Goal: Task Accomplishment & Management: Use online tool/utility

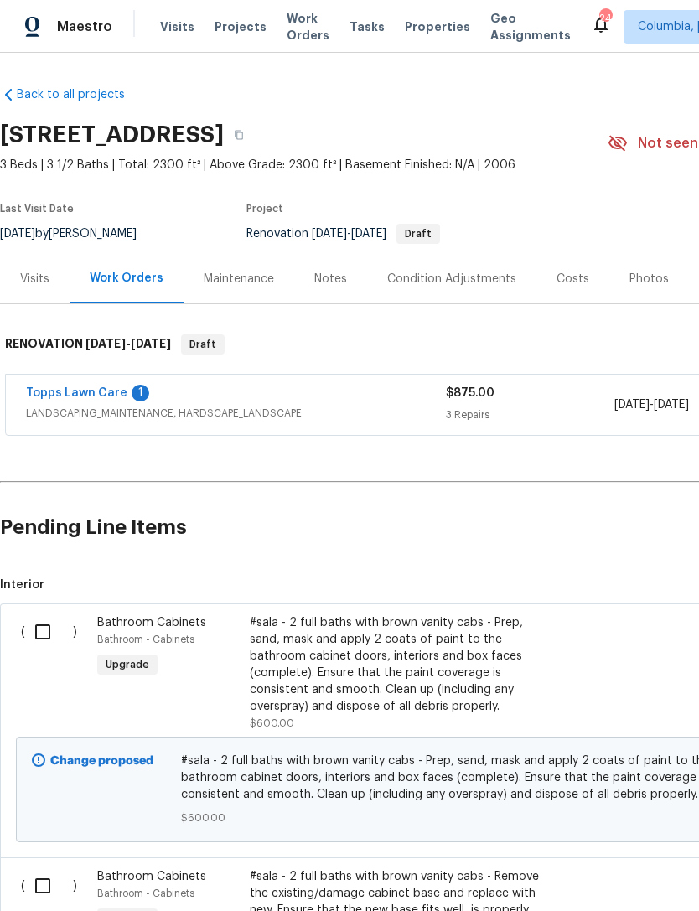
click at [571, 274] on div "Costs" at bounding box center [572, 279] width 33 height 17
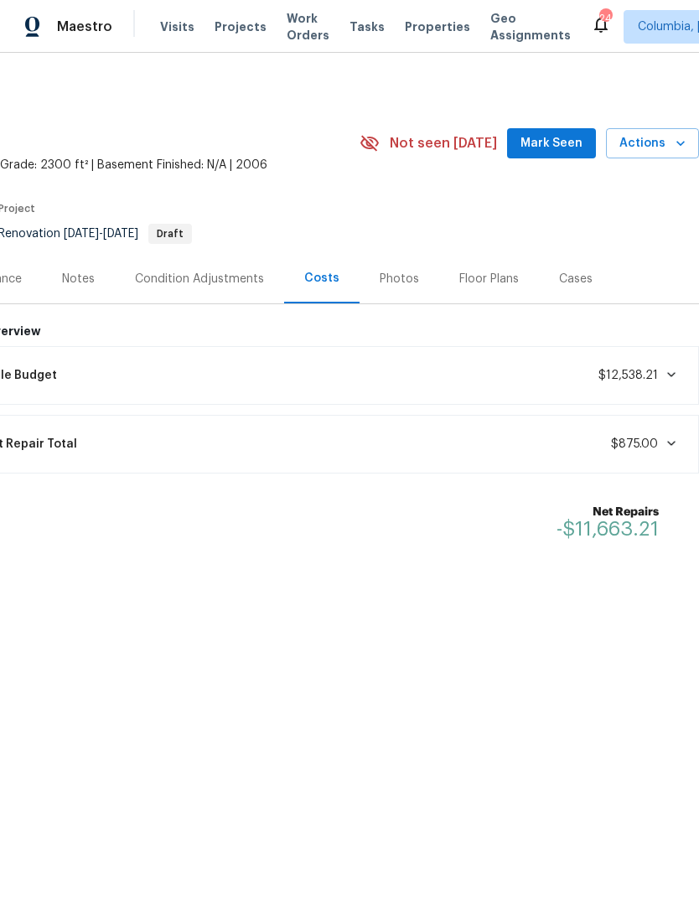
scroll to position [0, 248]
click at [281, 384] on div "Lifecycle Budget $12,538.21" at bounding box center [317, 375] width 742 height 37
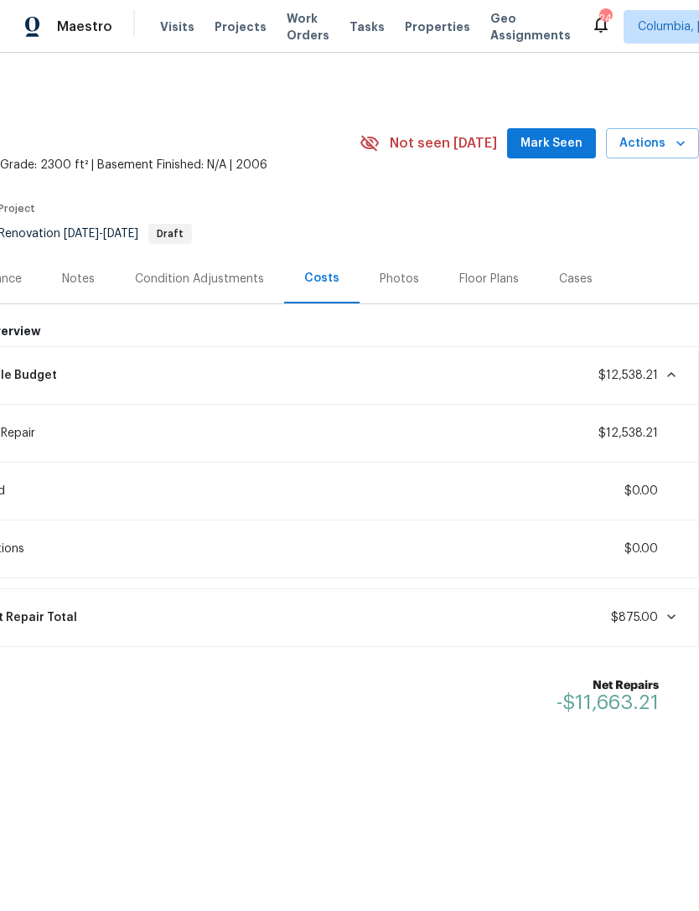
click at [236, 352] on div "Lifecycle Budget $12,538.21" at bounding box center [317, 375] width 764 height 59
click at [679, 374] on div "Lifecycle Budget $12,538.21" at bounding box center [317, 375] width 742 height 37
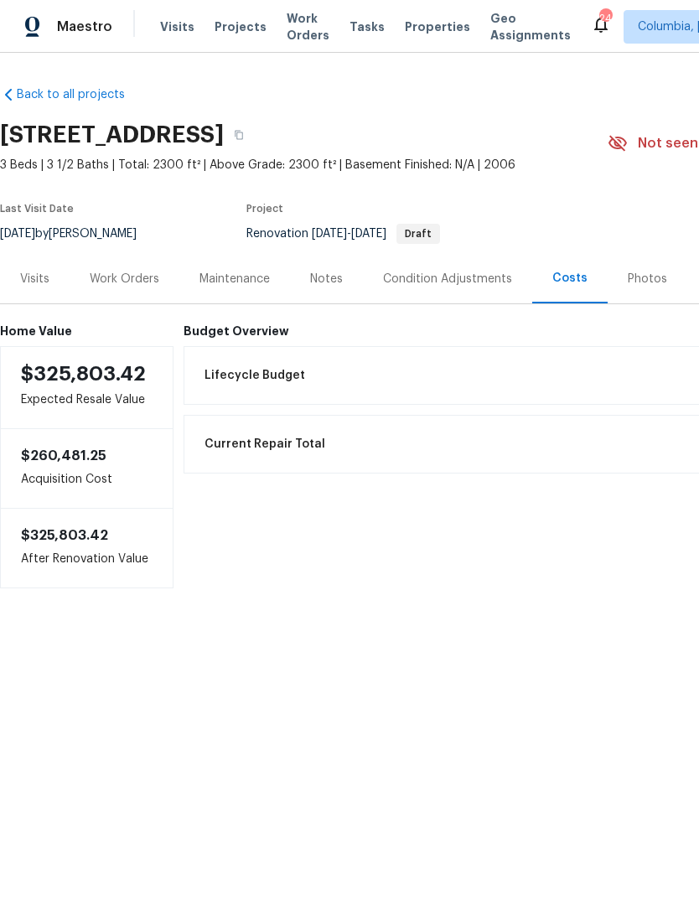
scroll to position [0, 0]
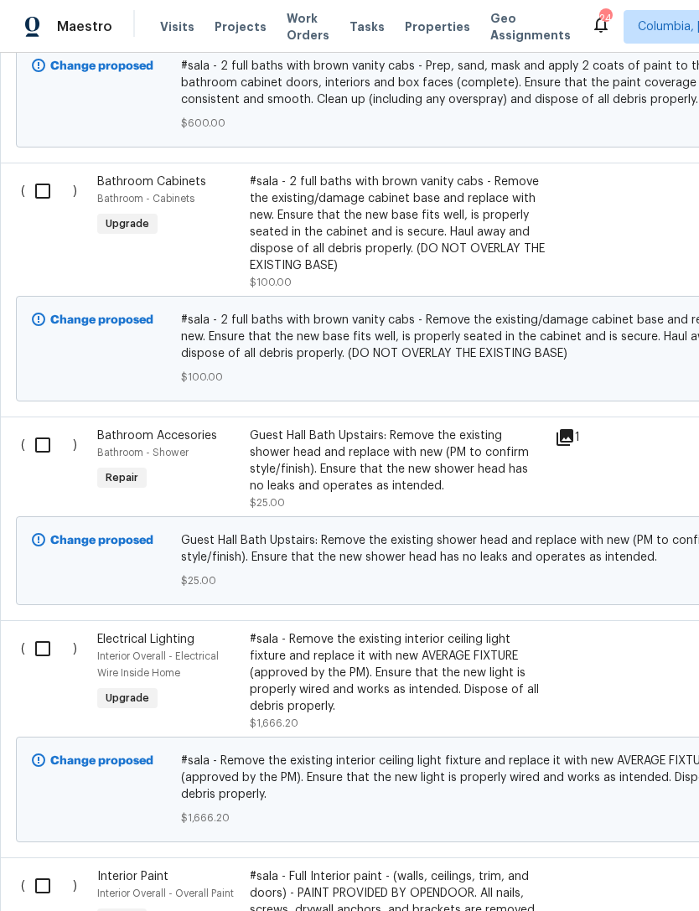
scroll to position [694, 0]
click at [40, 447] on input "checkbox" at bounding box center [49, 445] width 48 height 35
checkbox input "true"
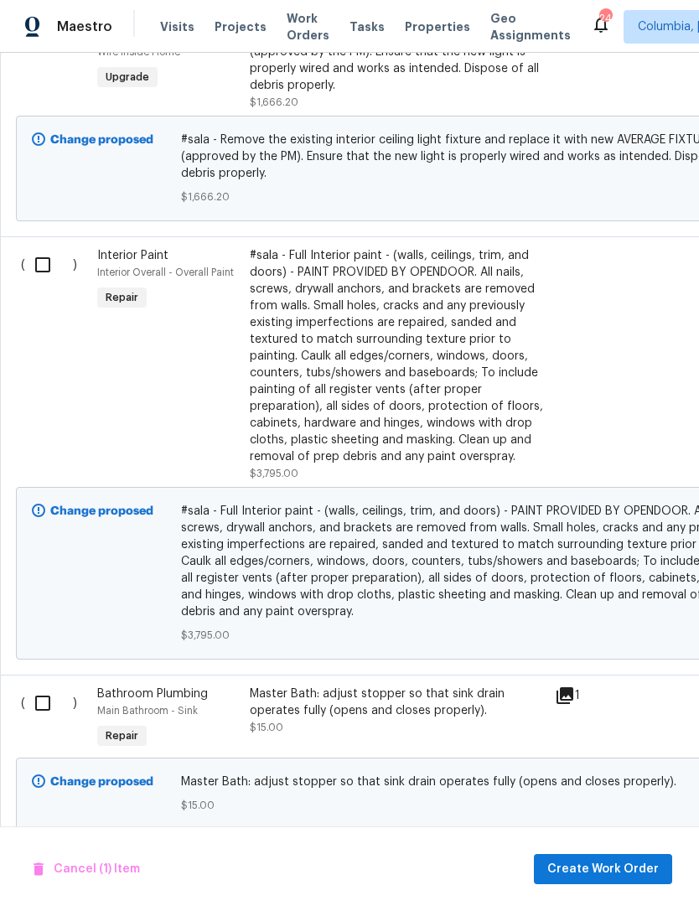
scroll to position [1314, 0]
click at [41, 714] on input "checkbox" at bounding box center [49, 703] width 48 height 35
checkbox input "true"
click at [571, 866] on span "Create Work Order" at bounding box center [602, 869] width 111 height 21
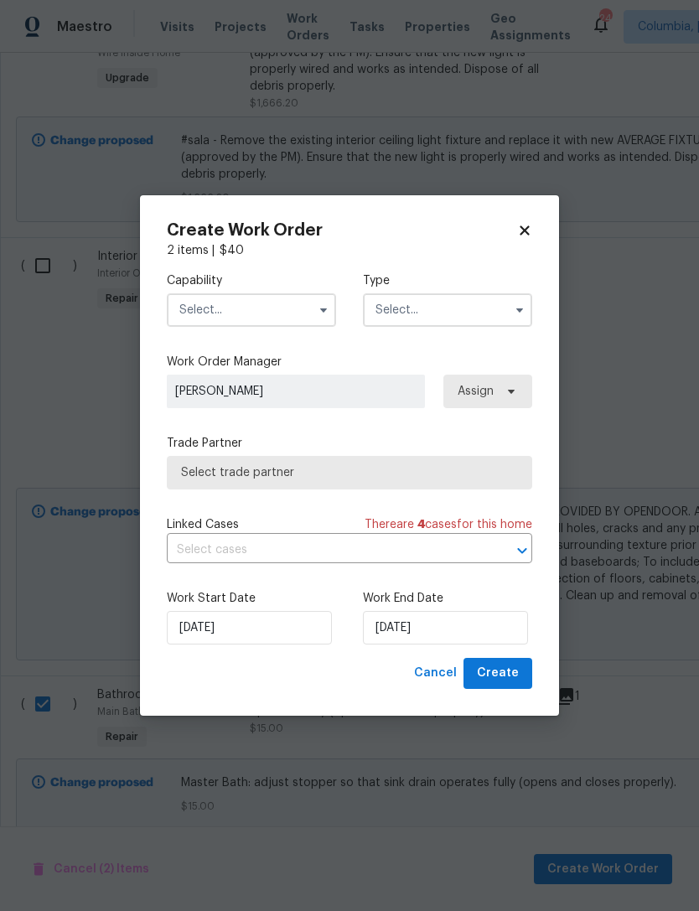
click at [192, 318] on input "text" at bounding box center [251, 310] width 169 height 34
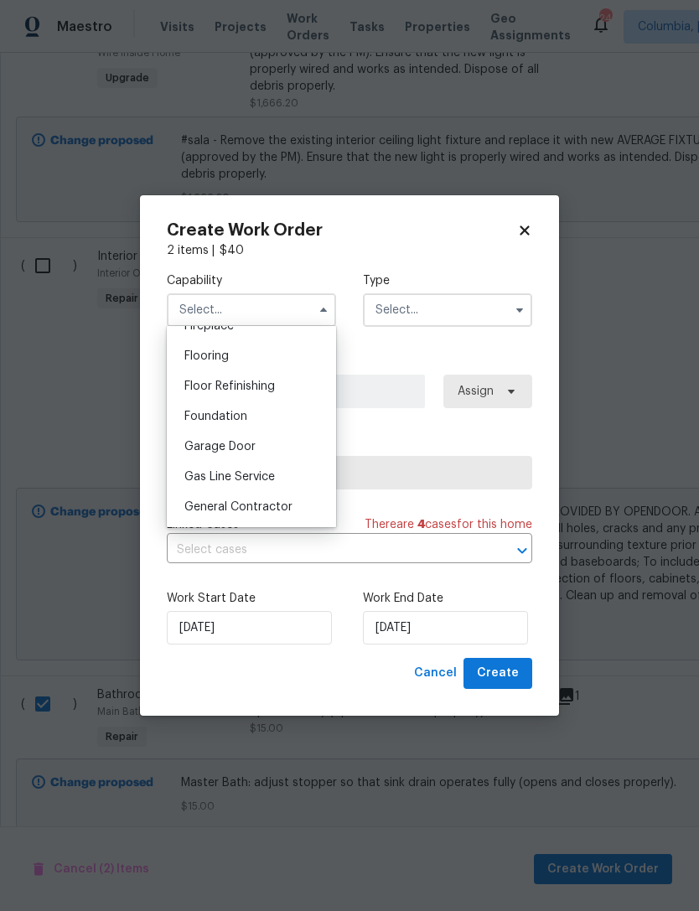
scroll to position [656, 0]
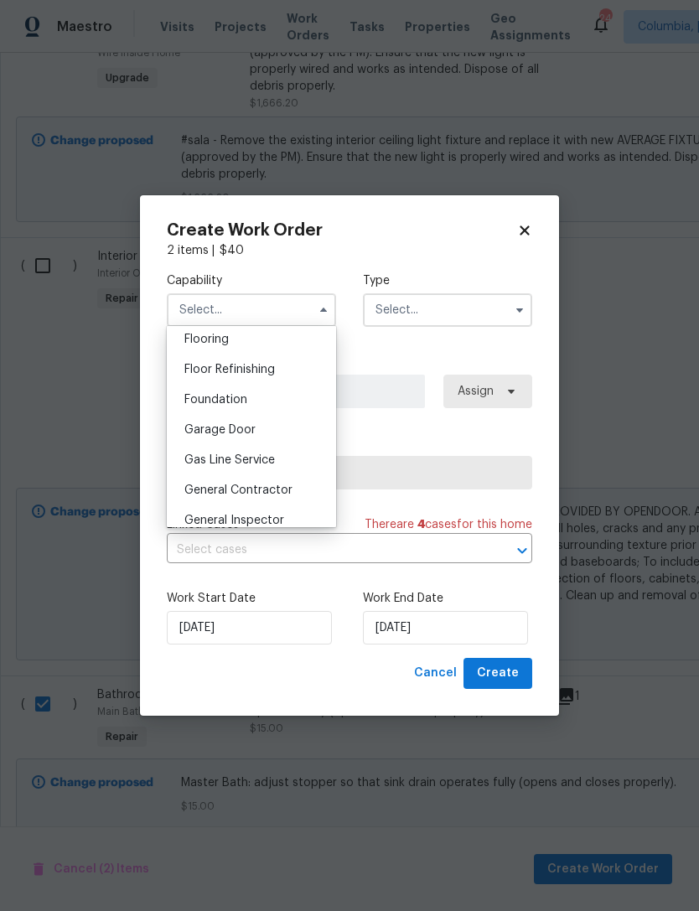
click at [189, 493] on span "General Contractor" at bounding box center [238, 490] width 108 height 12
type input "General Contractor"
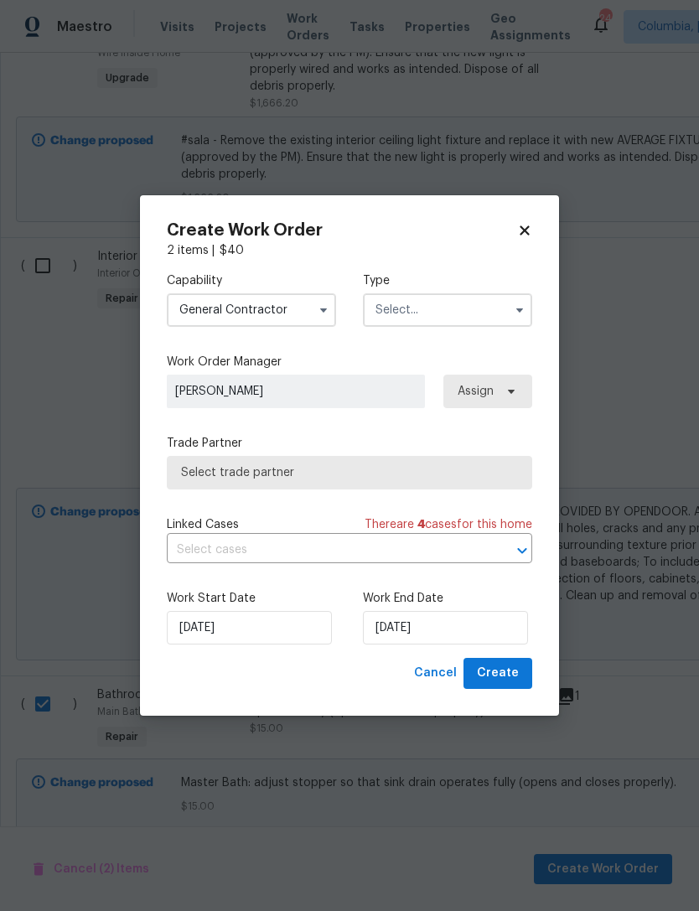
click at [388, 322] on input "text" at bounding box center [447, 310] width 169 height 34
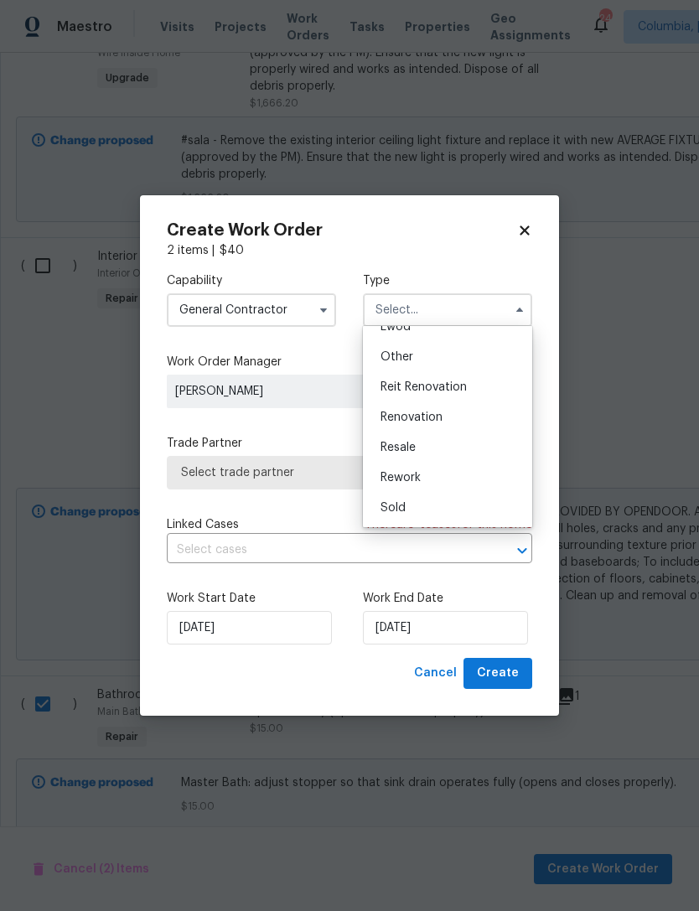
scroll to position [199, 0]
click at [393, 416] on span "Renovation" at bounding box center [411, 417] width 62 height 12
type input "Renovation"
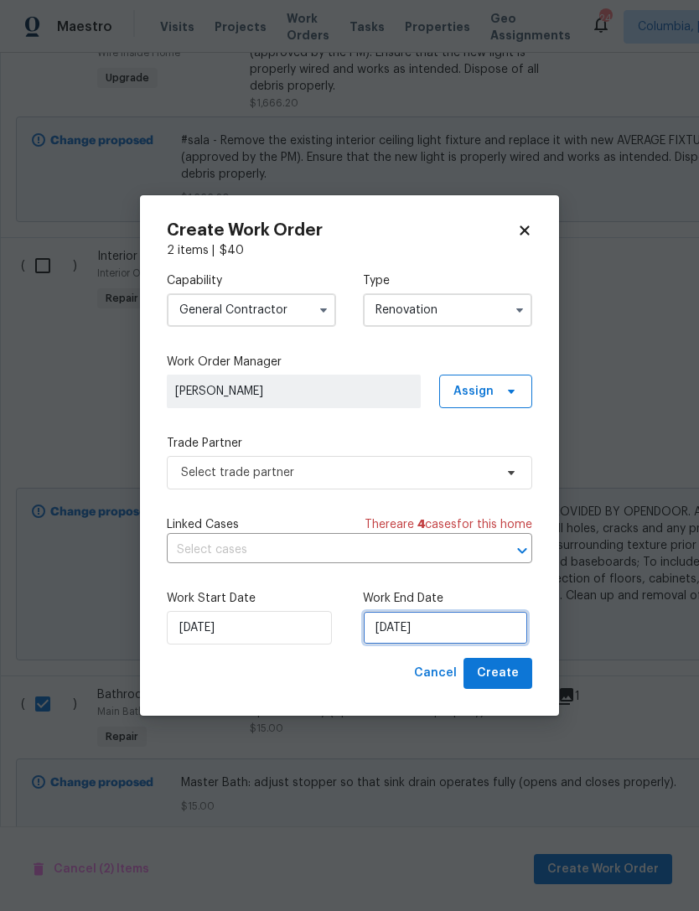
click at [426, 628] on input "9/30/2025" at bounding box center [445, 628] width 165 height 34
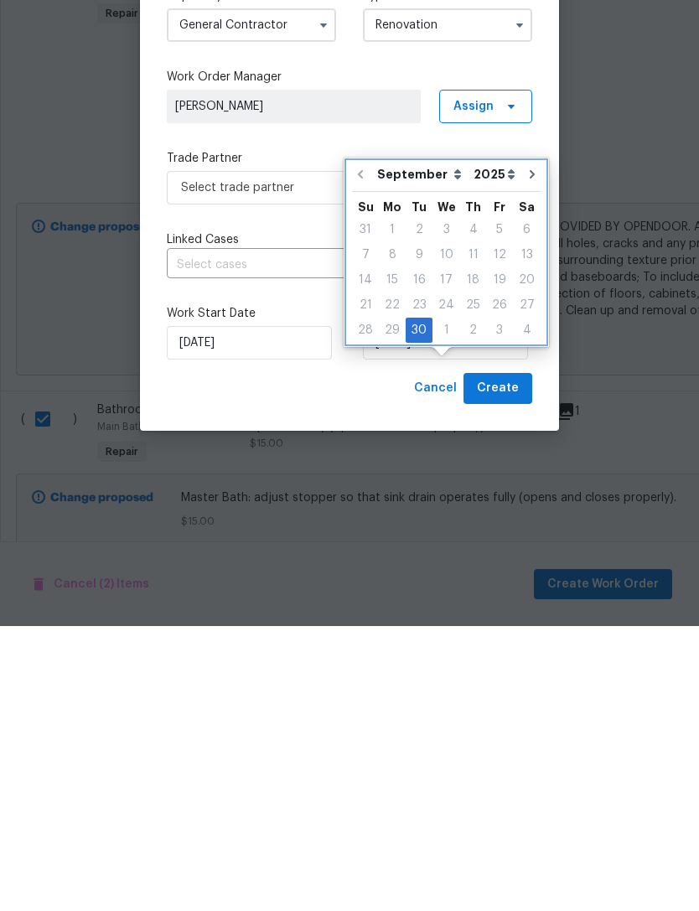
click at [525, 452] on icon "Go to next month" at bounding box center [531, 458] width 13 height 13
type input "10/30/2025"
select select "9"
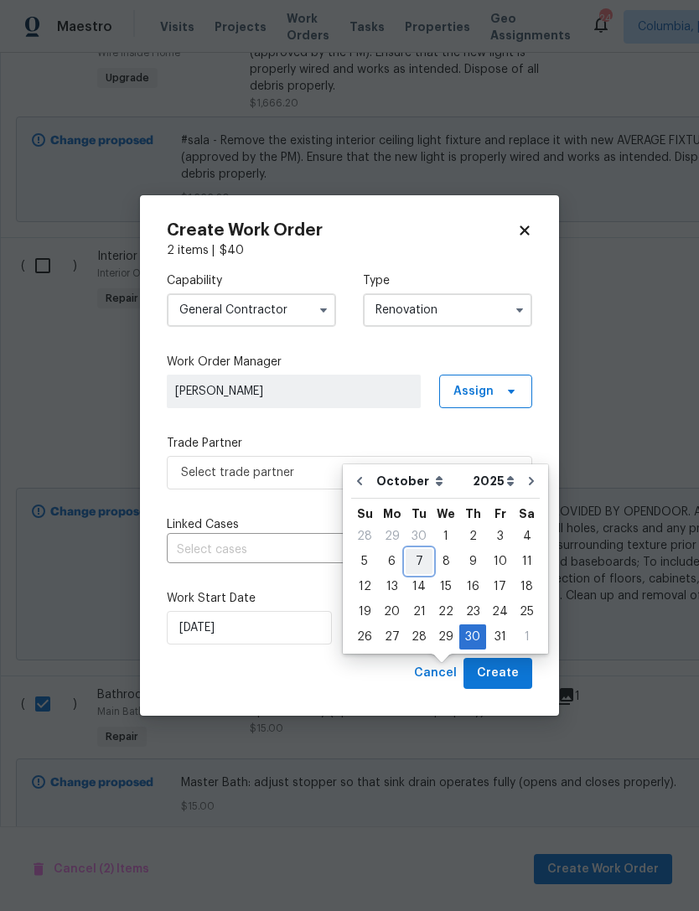
click at [419, 550] on div "7" at bounding box center [418, 561] width 27 height 23
type input "10/7/2025"
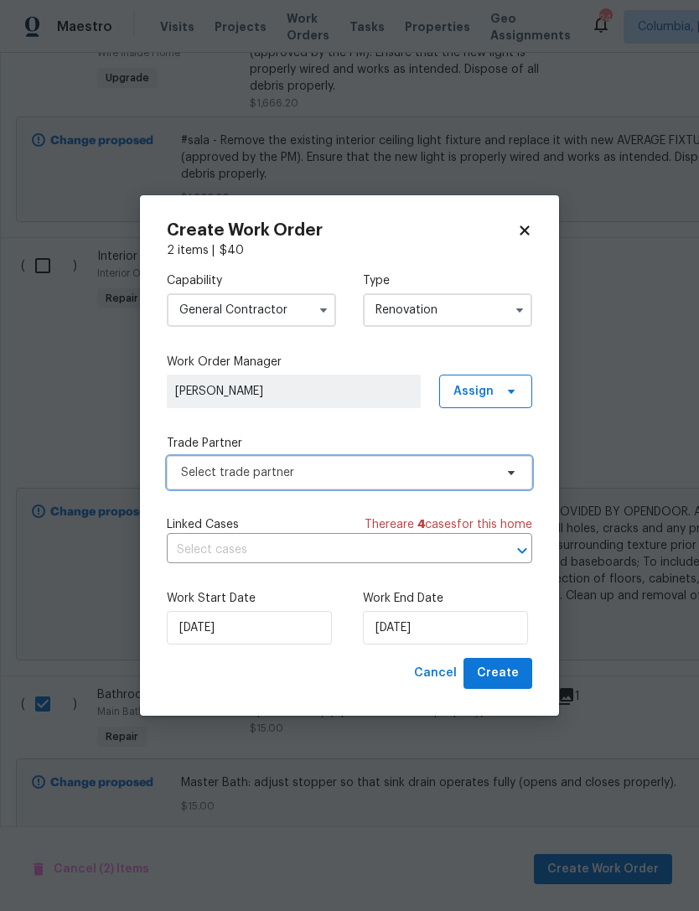
click at [332, 478] on span "Select trade partner" at bounding box center [337, 472] width 312 height 17
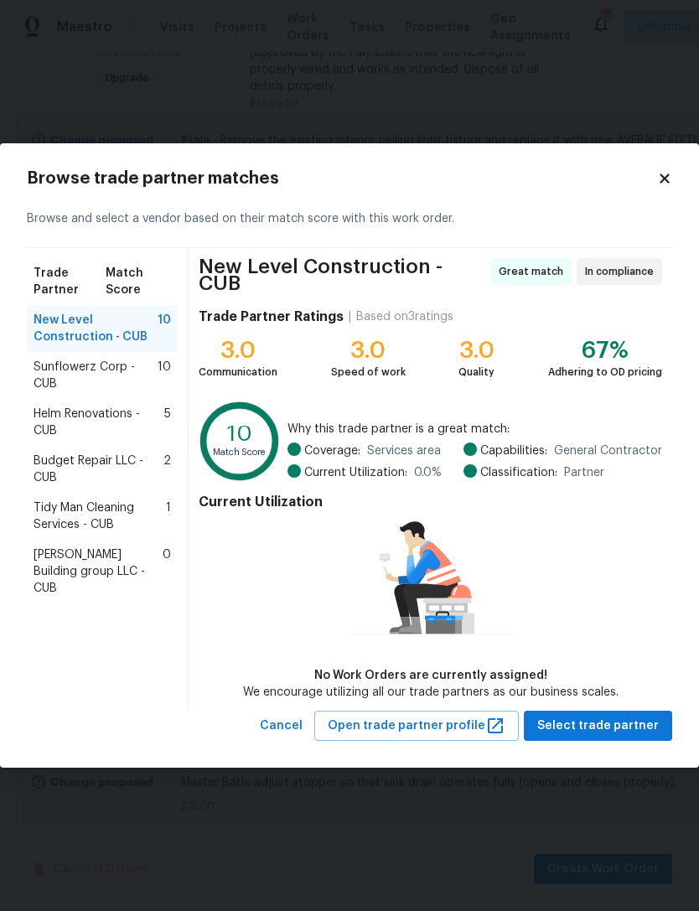
click at [35, 522] on span "Tidy Man Cleaning Services - CUB" at bounding box center [100, 516] width 132 height 34
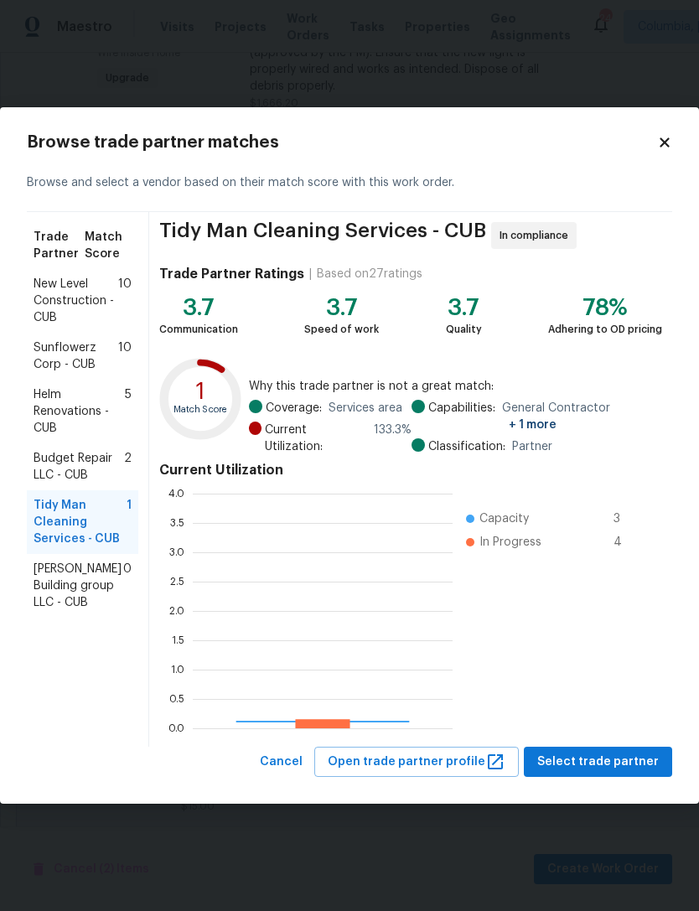
scroll to position [235, 260]
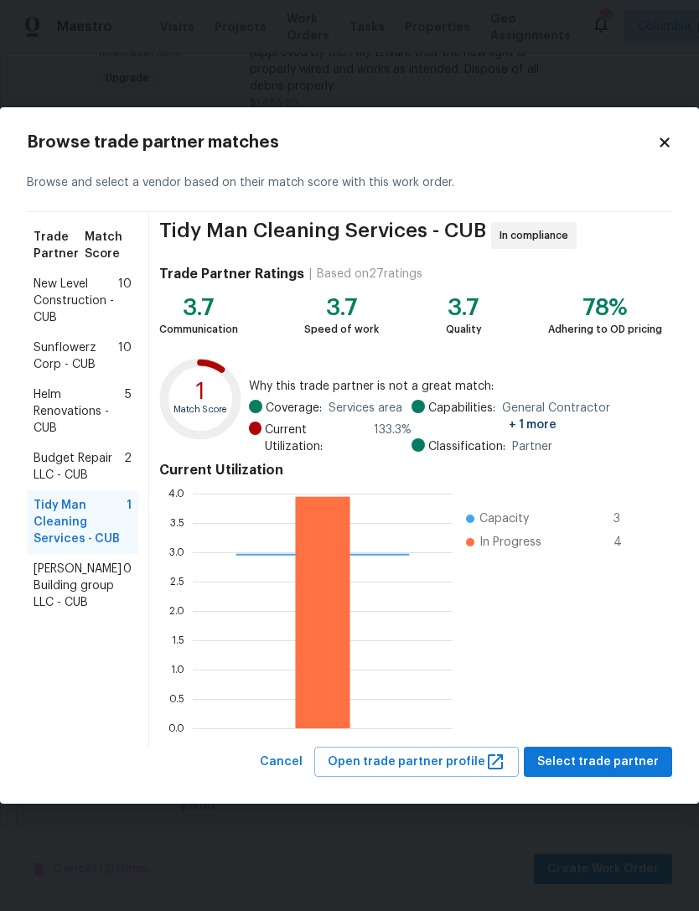
click at [559, 757] on span "Select trade partner" at bounding box center [597, 761] width 121 height 21
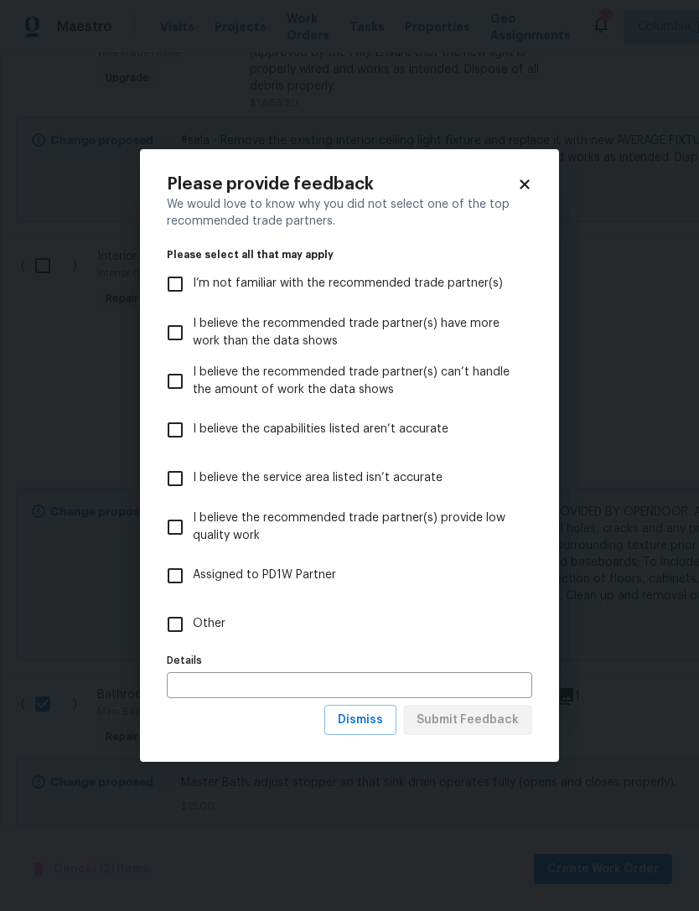
click at [158, 621] on input "Other" at bounding box center [175, 624] width 35 height 35
checkbox input "true"
click at [459, 730] on span "Submit Feedback" at bounding box center [467, 720] width 102 height 21
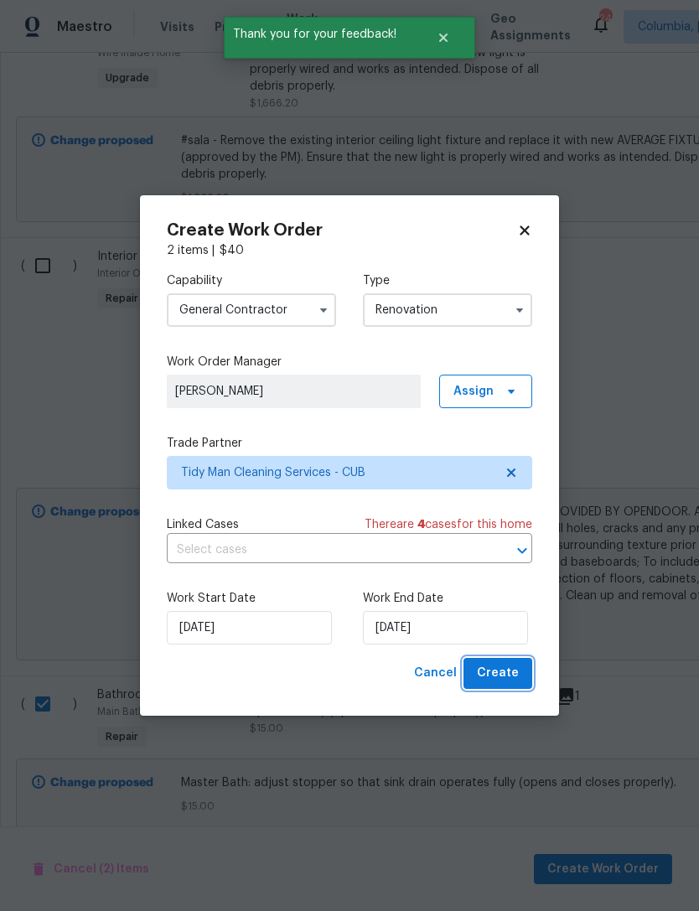
click at [502, 679] on span "Create" at bounding box center [498, 673] width 42 height 21
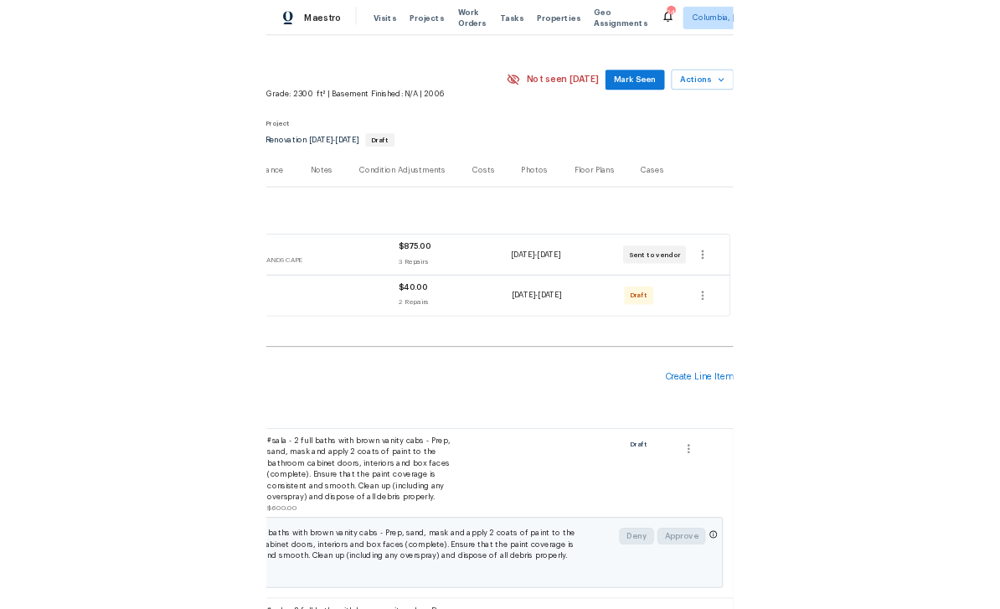
scroll to position [24, 248]
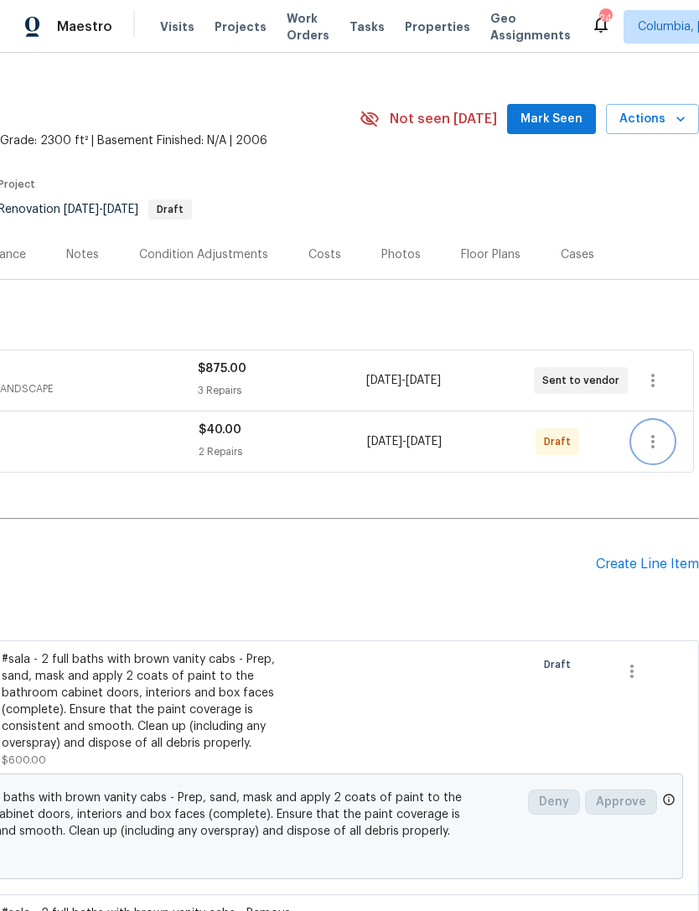
click at [651, 442] on icon "button" at bounding box center [653, 441] width 20 height 20
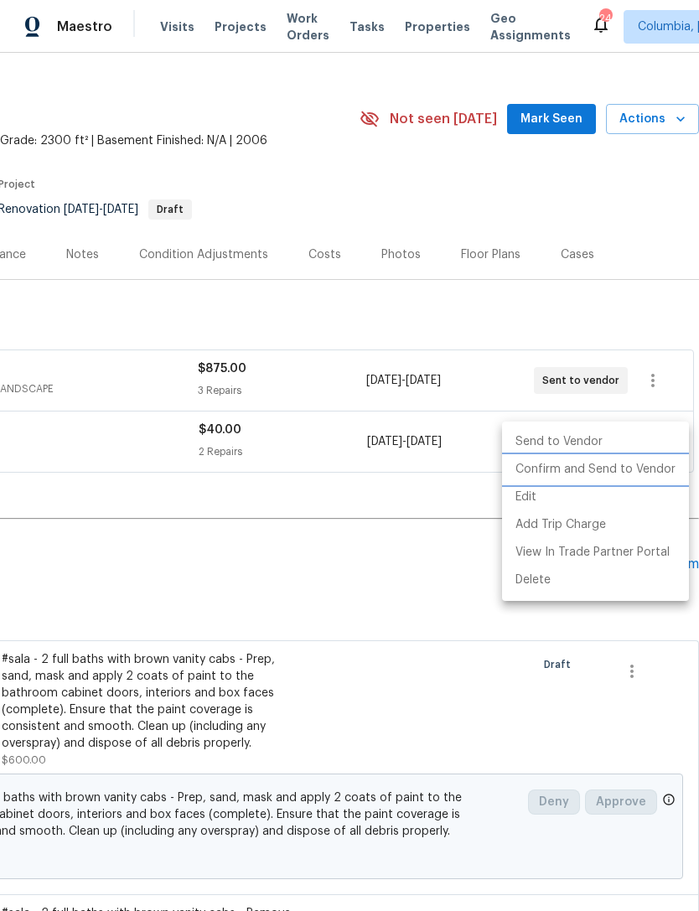
click at [532, 471] on li "Confirm and Send to Vendor" at bounding box center [595, 470] width 187 height 28
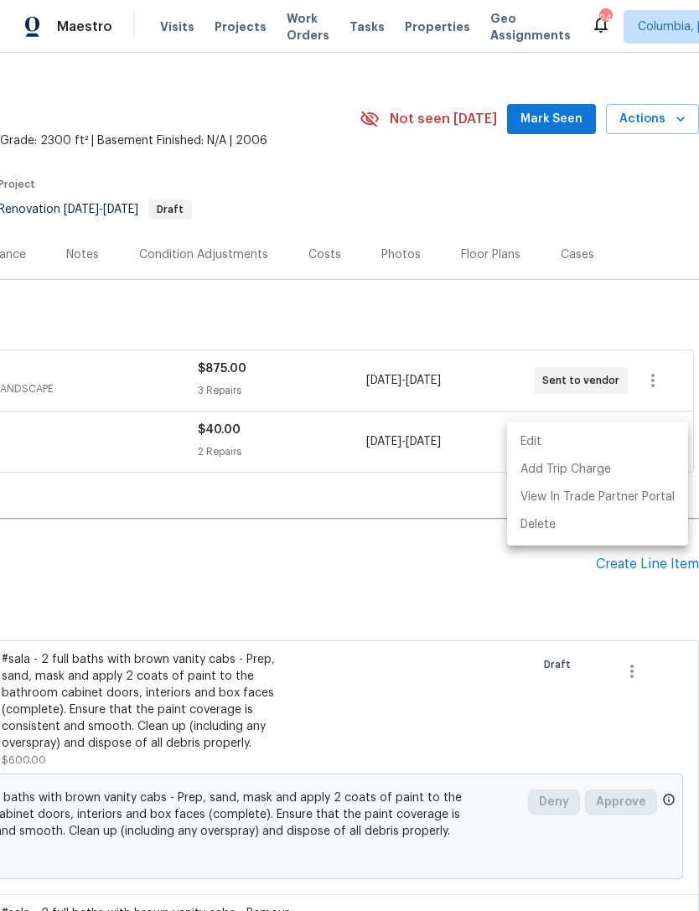
click at [329, 555] on div at bounding box center [349, 455] width 699 height 911
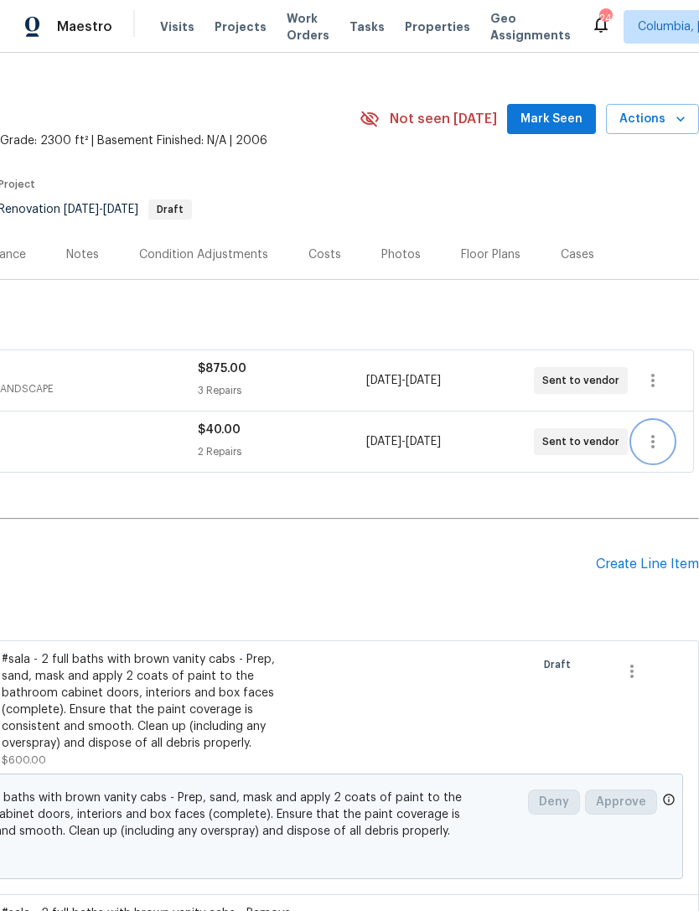
scroll to position [24, 0]
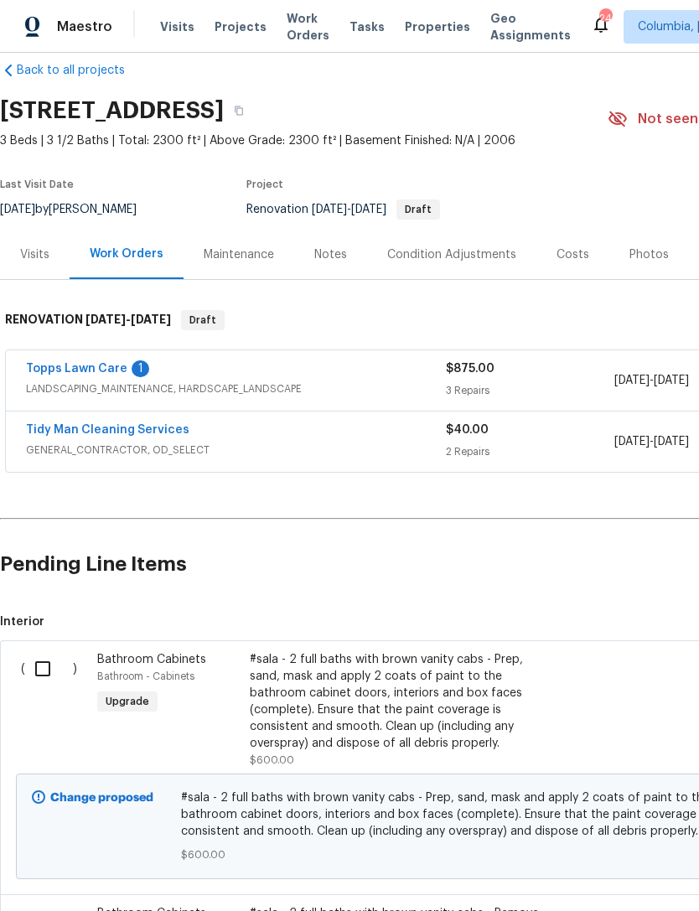
click at [566, 250] on div "Costs" at bounding box center [572, 254] width 33 height 17
